Goal: Find specific page/section: Find specific page/section

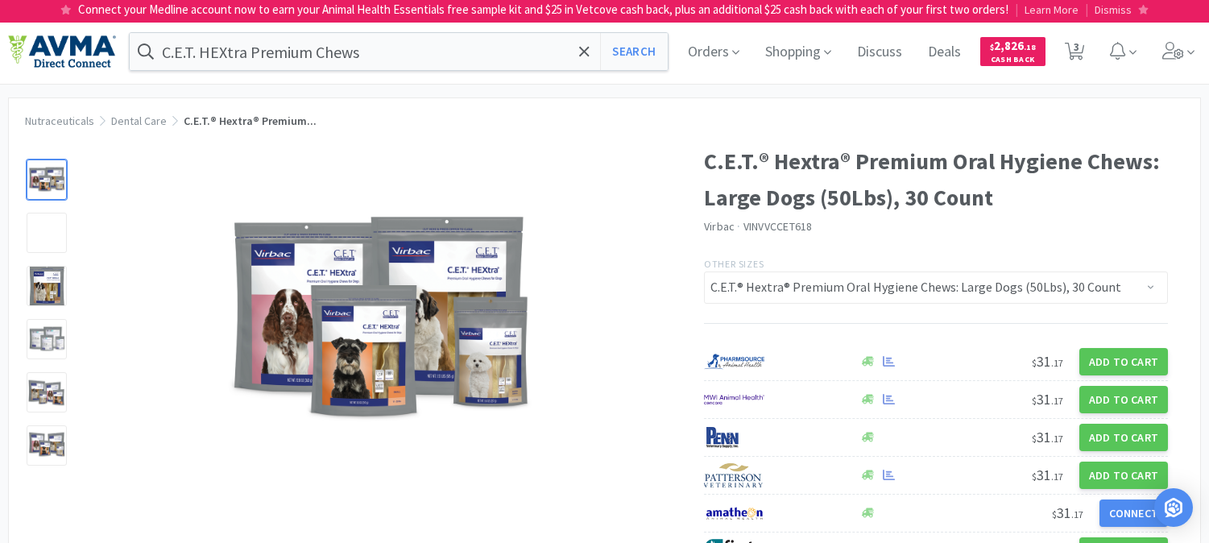
select select "85019"
click at [385, 44] on input "C.E.T. HEXtra Premium Chews" at bounding box center [399, 51] width 538 height 37
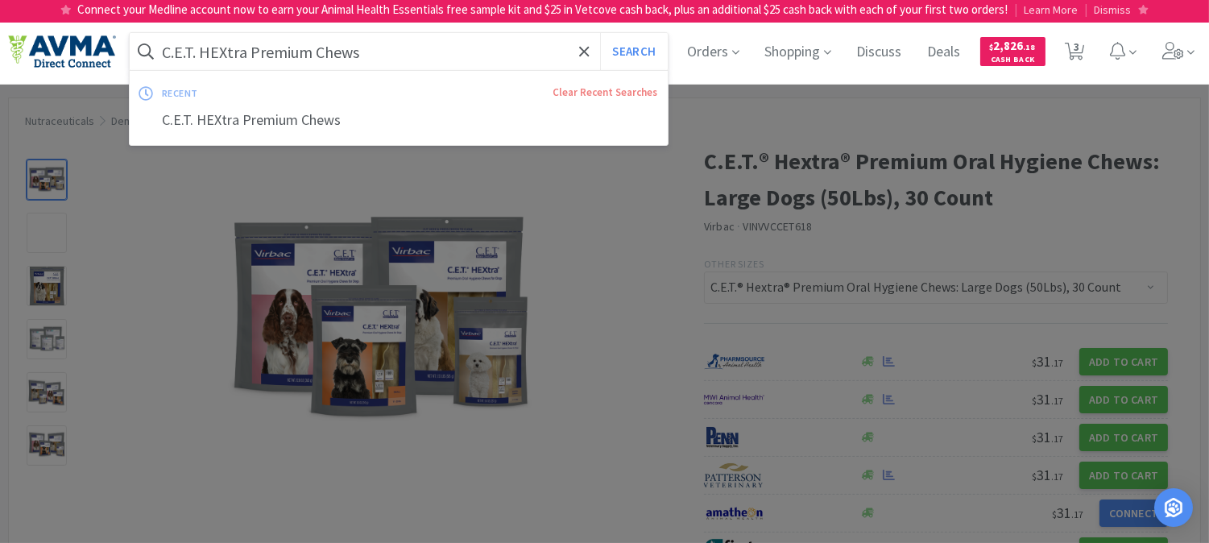
paste input "ALD005560"
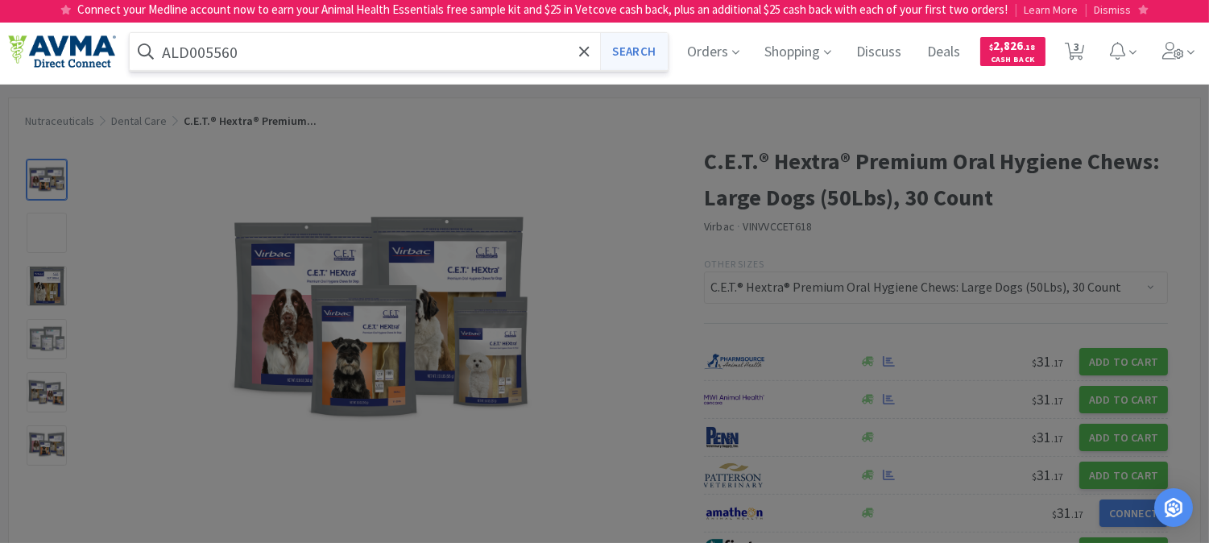
type input "ALD005560"
click at [629, 53] on button "Search" at bounding box center [633, 51] width 67 height 37
select select "3"
select select "2"
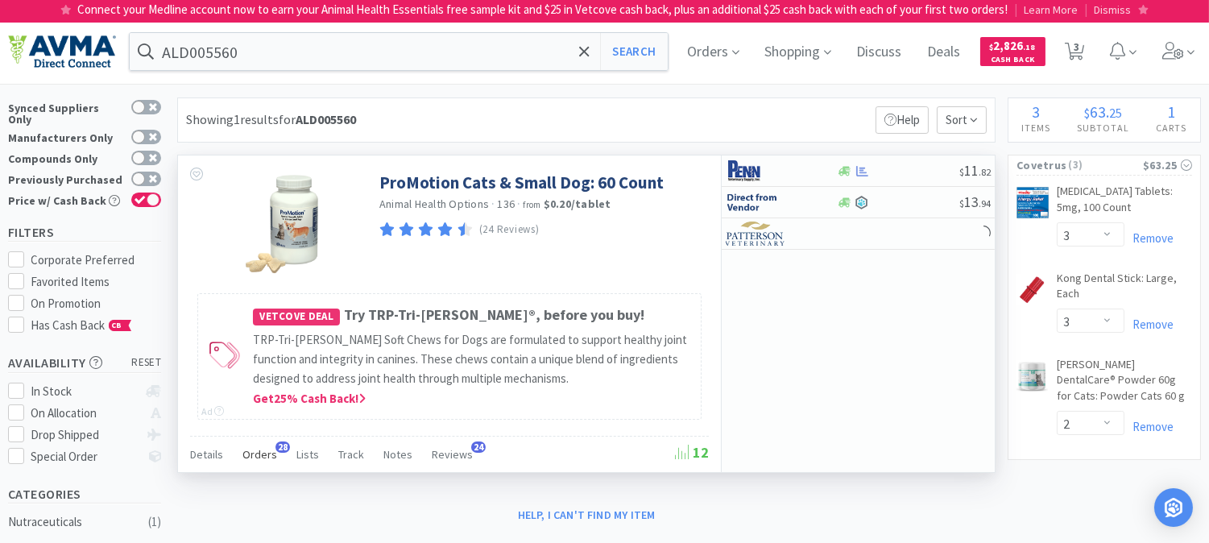
click at [262, 451] on span "Orders" at bounding box center [259, 454] width 35 height 14
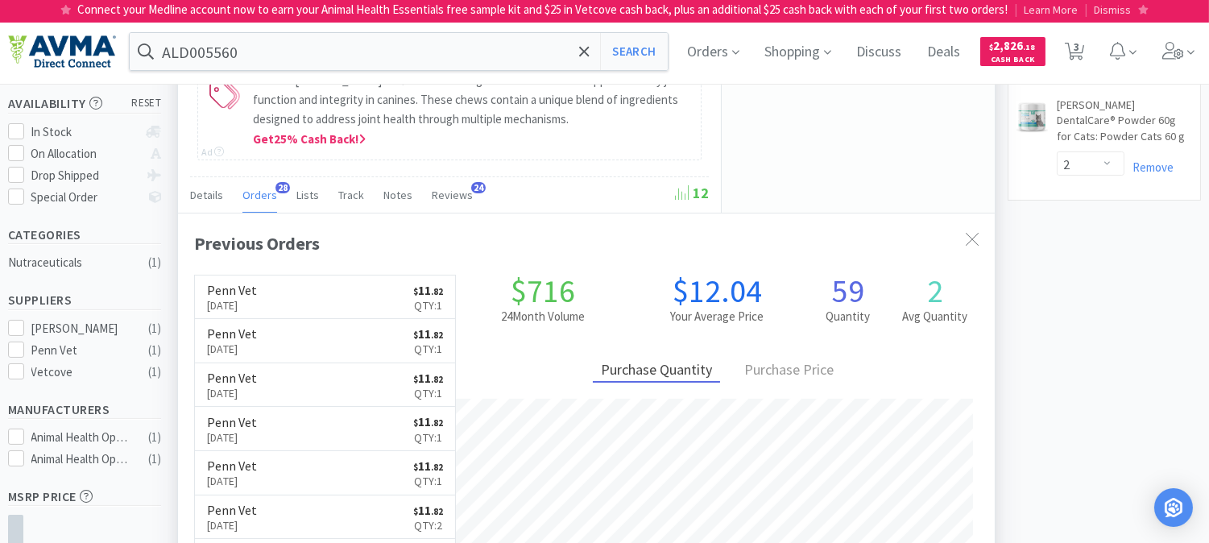
scroll to position [358, 0]
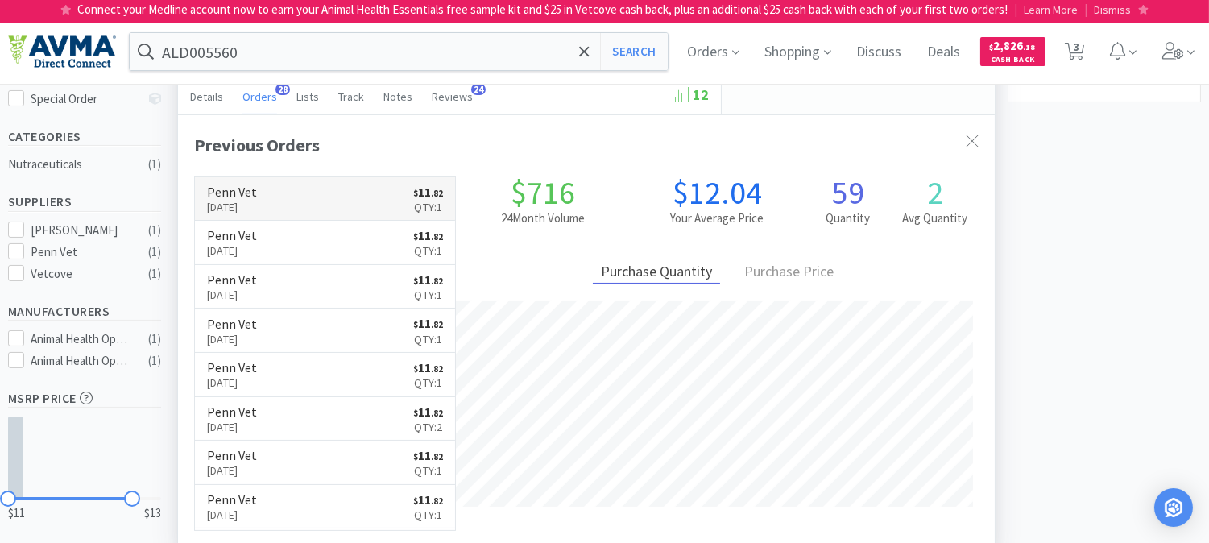
click at [230, 202] on p "[DATE]" at bounding box center [232, 207] width 50 height 18
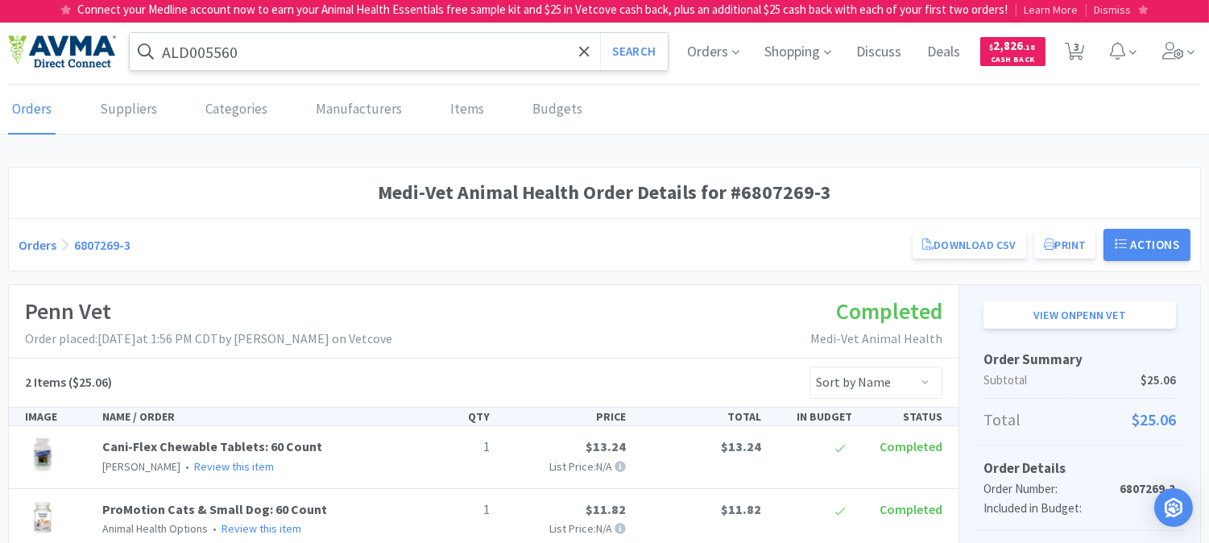
click at [277, 49] on input "ALD005560" at bounding box center [399, 51] width 538 height 37
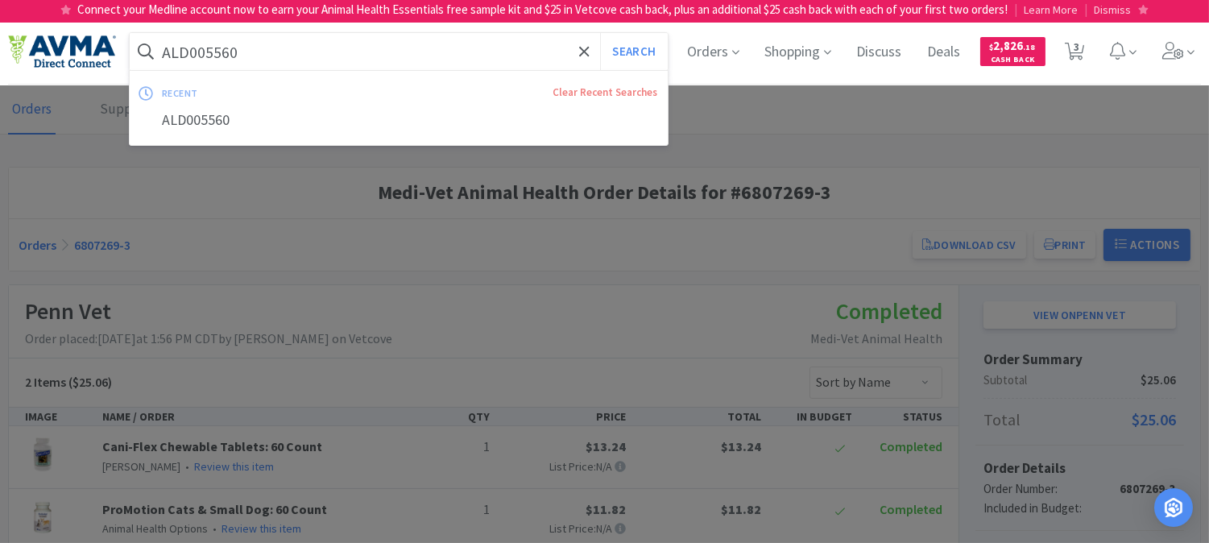
paste input "049873"
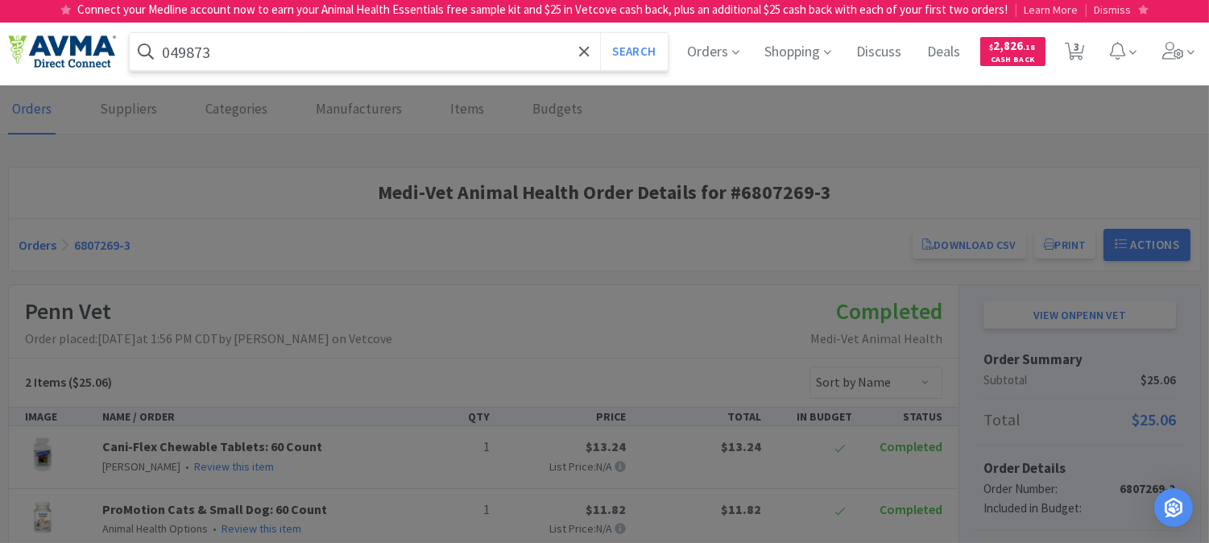
type input "049873"
click at [600, 33] on button "Search" at bounding box center [633, 51] width 67 height 37
select select "3"
select select "2"
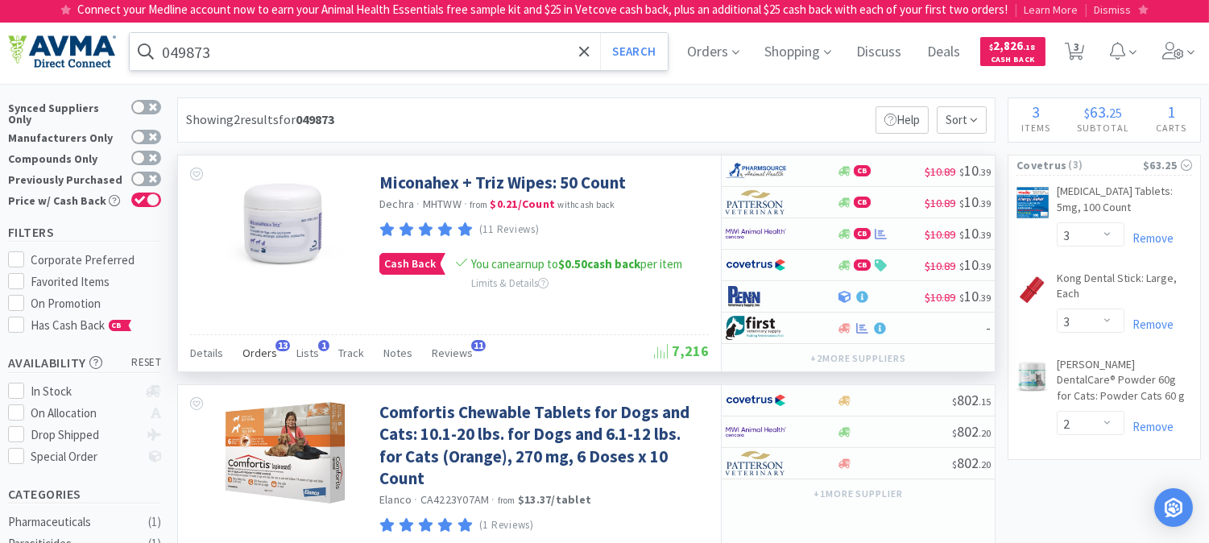
click at [247, 351] on span "Orders" at bounding box center [259, 352] width 35 height 14
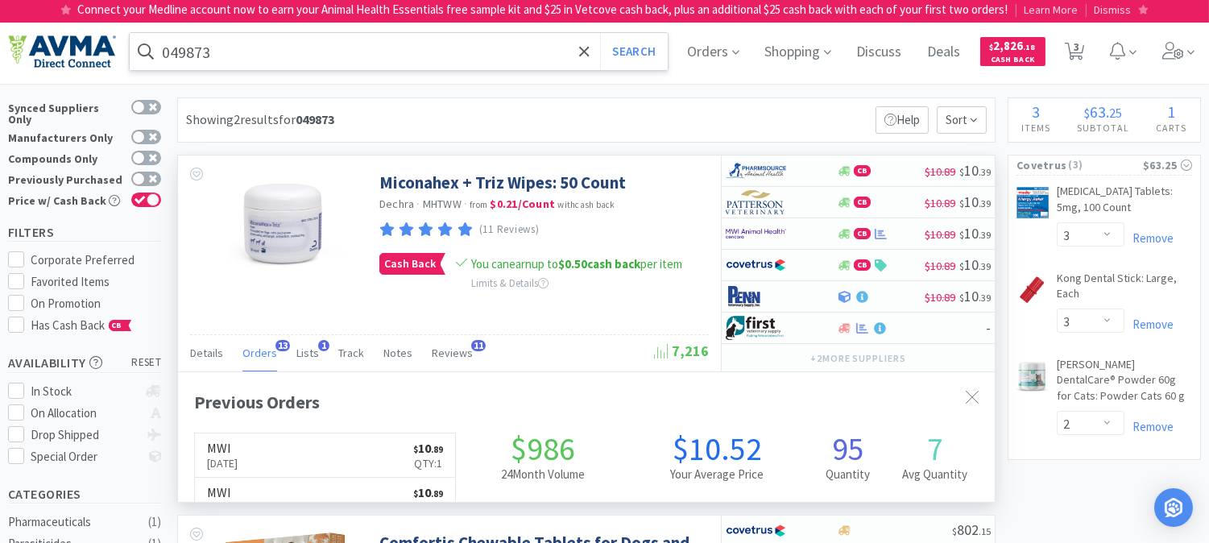
scroll to position [431, 816]
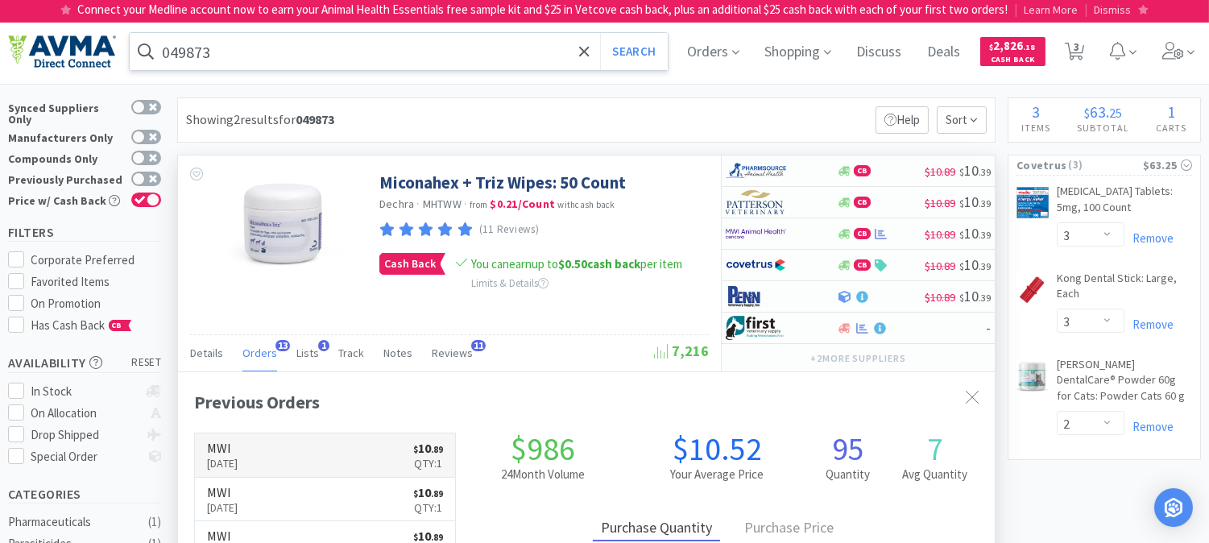
click at [231, 457] on p "[DATE]" at bounding box center [222, 463] width 31 height 18
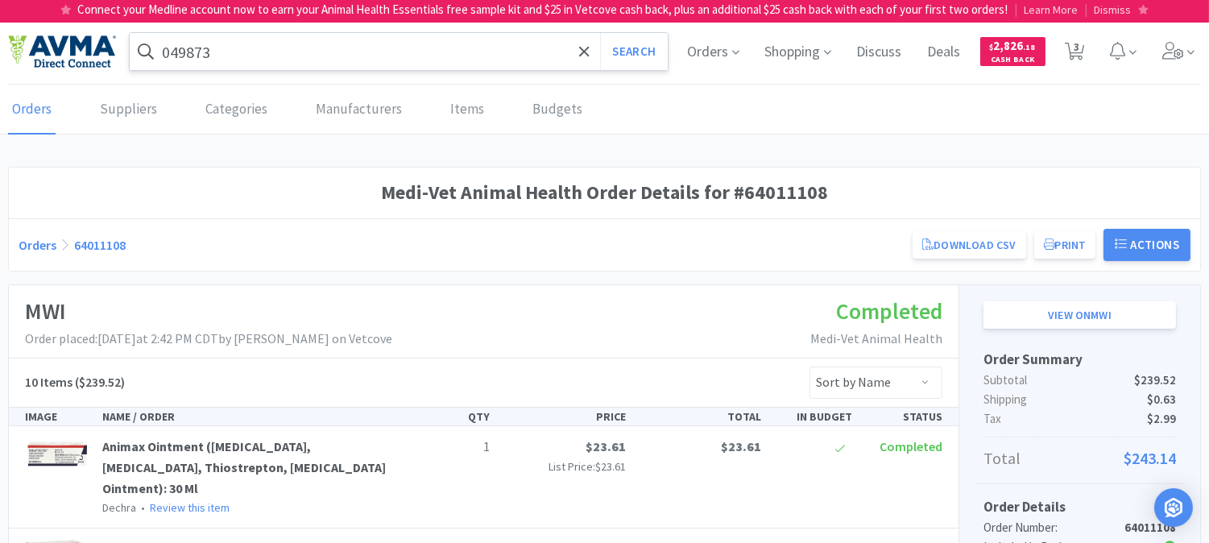
click at [238, 54] on input "049873" at bounding box center [399, 51] width 538 height 37
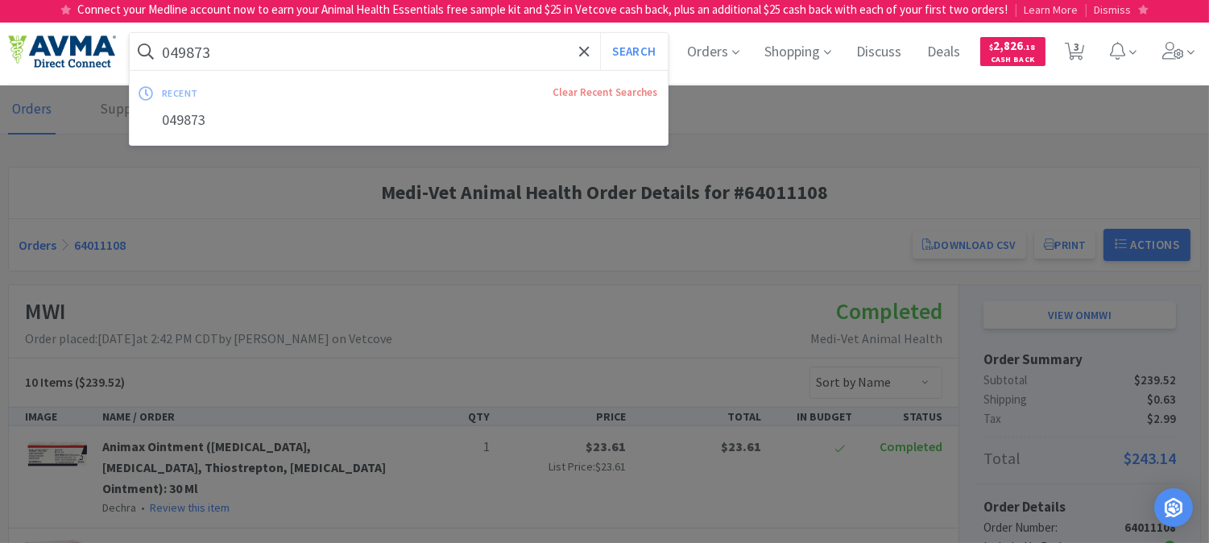
paste input "PVS8920"
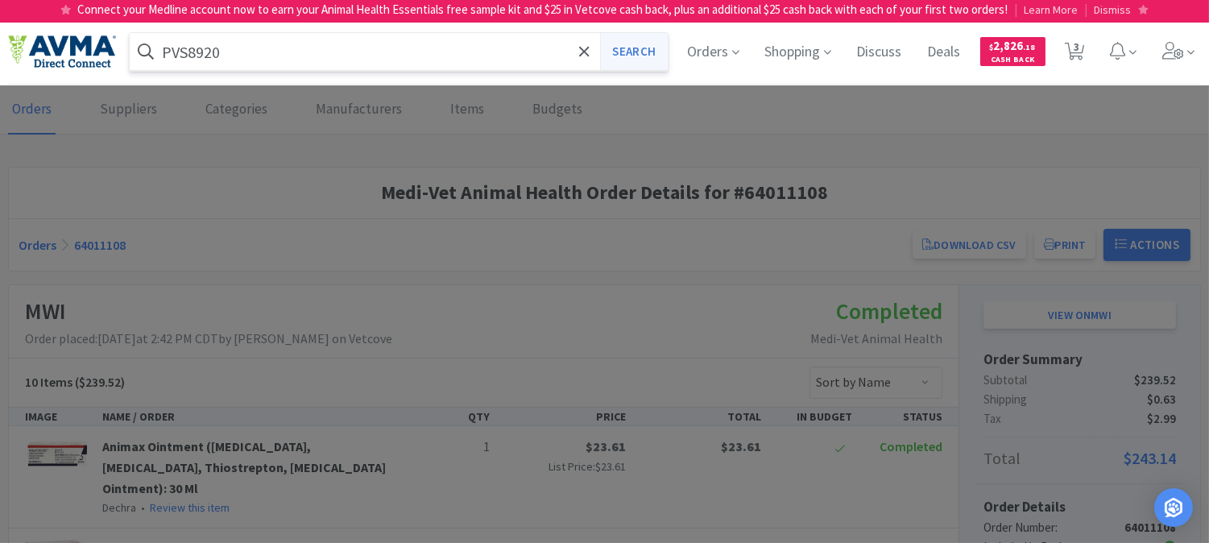
type input "PVS8920"
click at [629, 47] on button "Search" at bounding box center [633, 51] width 67 height 37
select select "3"
select select "2"
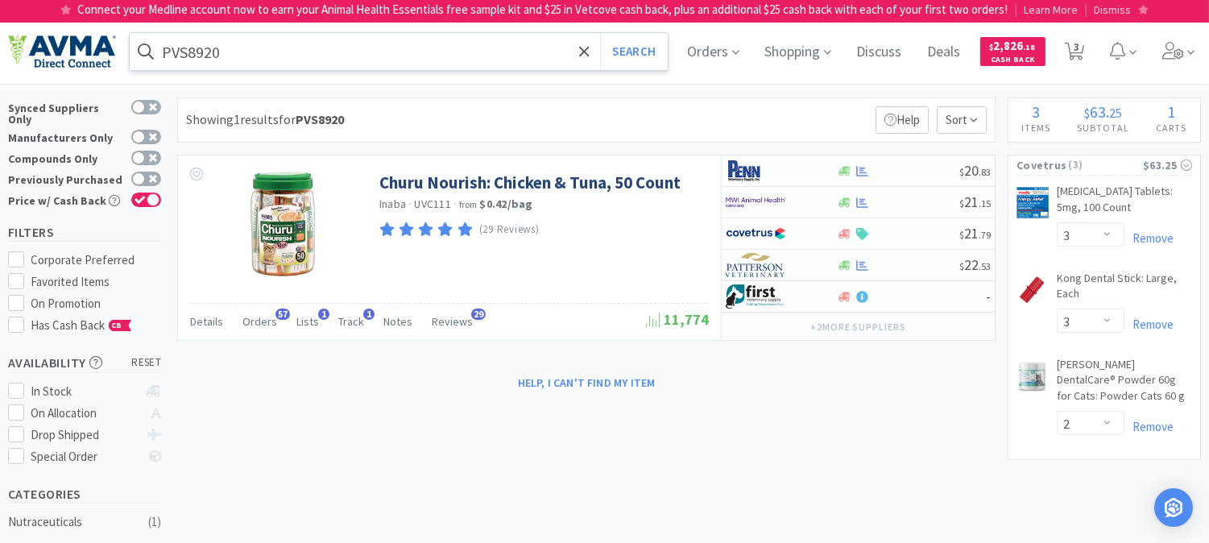
click at [268, 52] on input "PVS8920" at bounding box center [399, 51] width 538 height 37
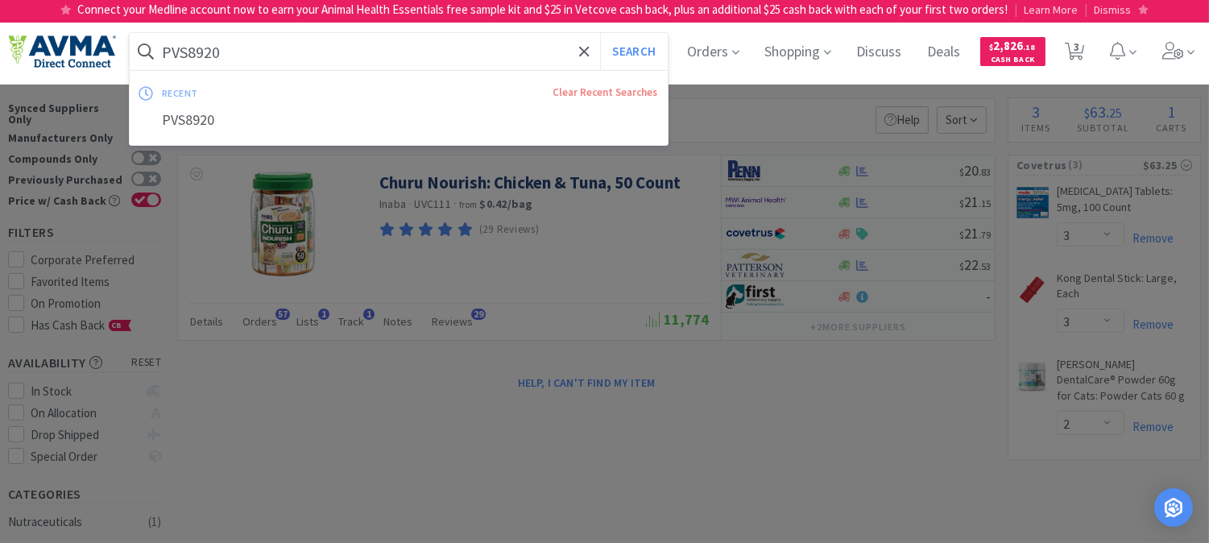
paste input "053466"
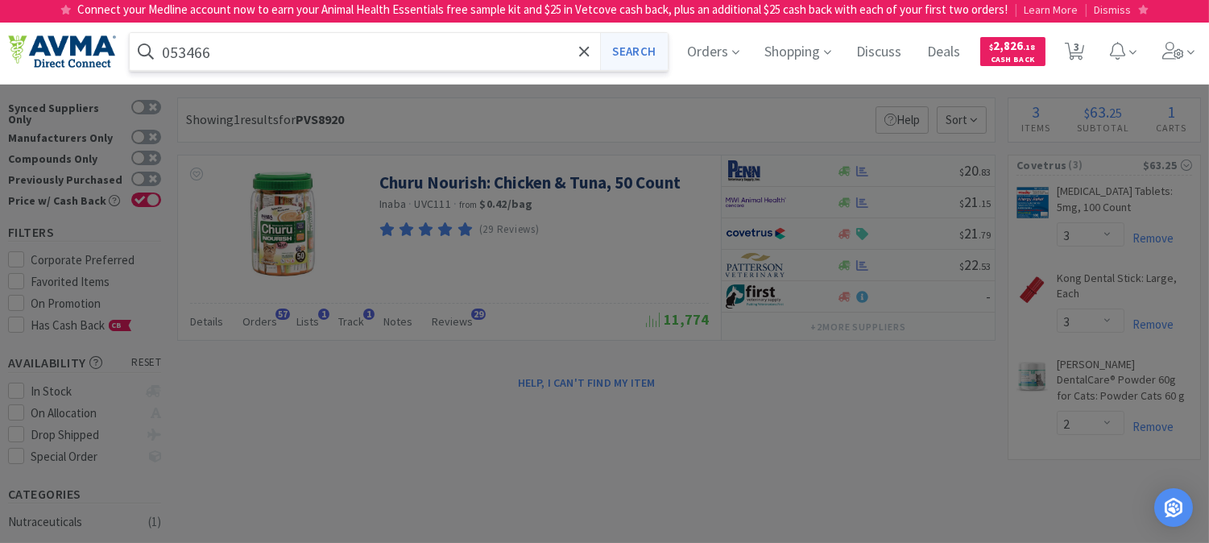
click at [627, 46] on button "Search" at bounding box center [633, 51] width 67 height 37
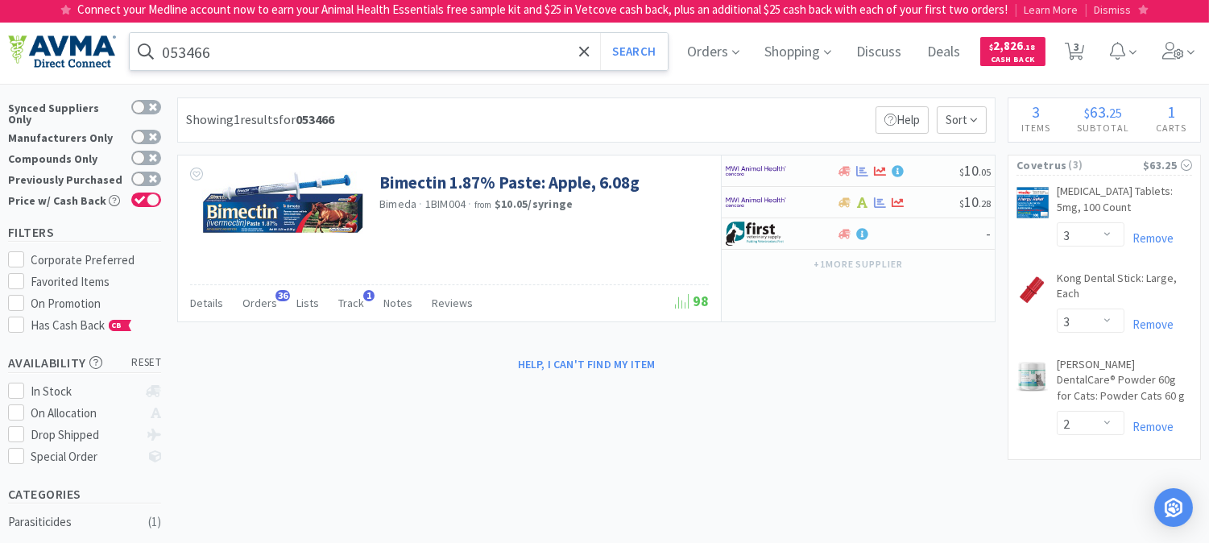
click at [280, 53] on input "053466" at bounding box center [399, 51] width 538 height 37
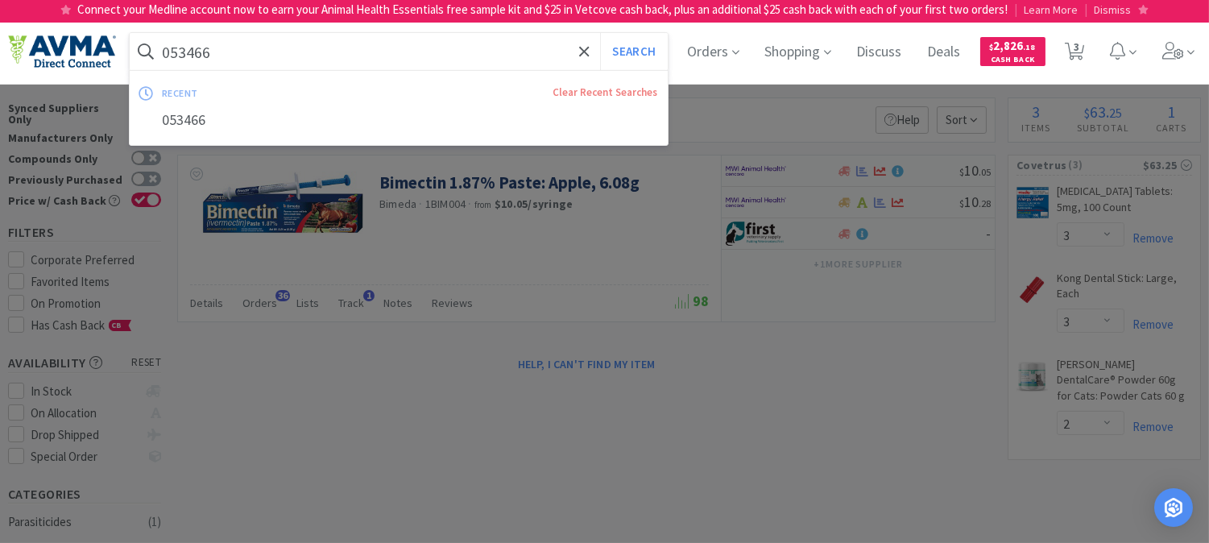
paste input "35862"
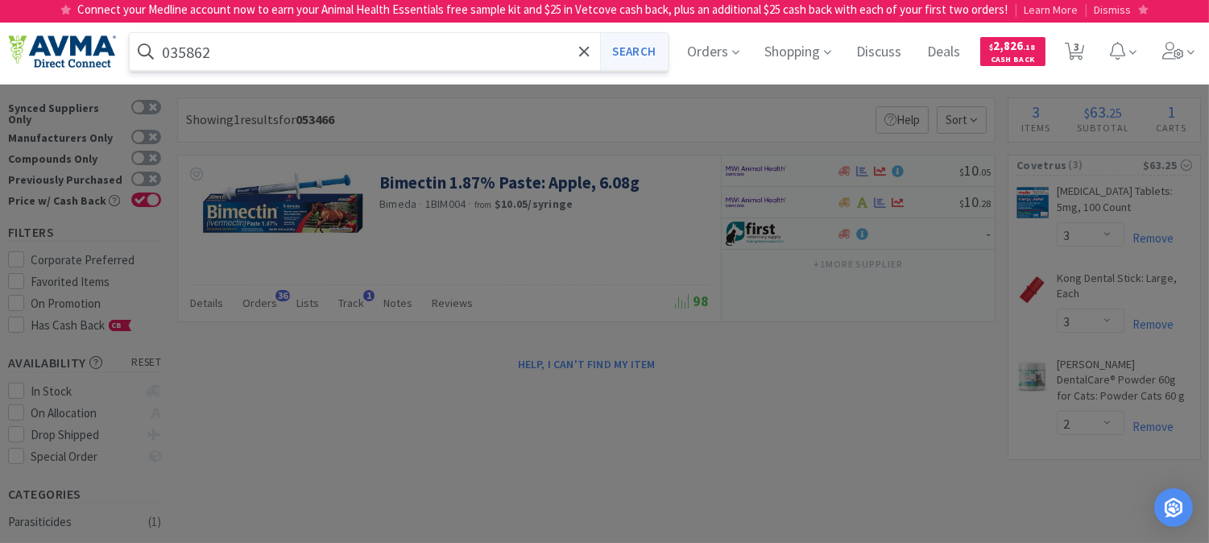
type input "035862"
click at [639, 50] on button "Search" at bounding box center [633, 51] width 67 height 37
